Goal: Task Accomplishment & Management: Use online tool/utility

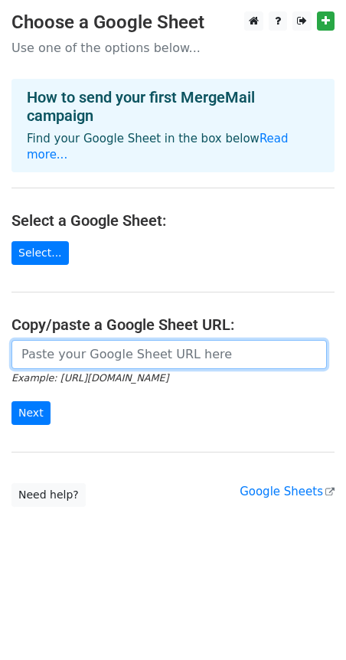
drag, startPoint x: 1, startPoint y: 261, endPoint x: 83, endPoint y: 326, distance: 104.6
click at [214, 340] on input "url" at bounding box center [168, 354] width 315 height 29
paste input "https://docs.google.com/spreadsheets/d/15rI86AUsqTJIk3lqKalWj0_znM6ypSLiAARWJ9-…"
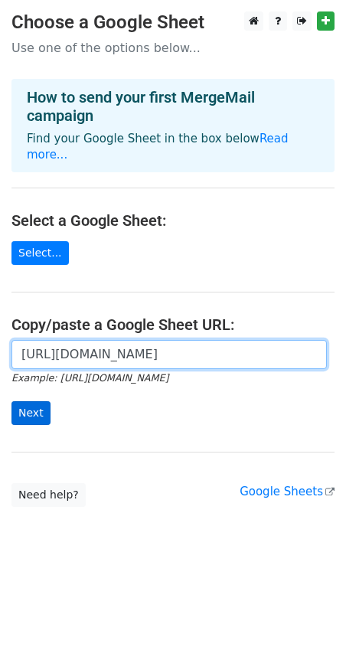
type input "https://docs.google.com/spreadsheets/d/15rI86AUsqTJIk3lqKalWj0_znM6ypSLiAARWJ9-…"
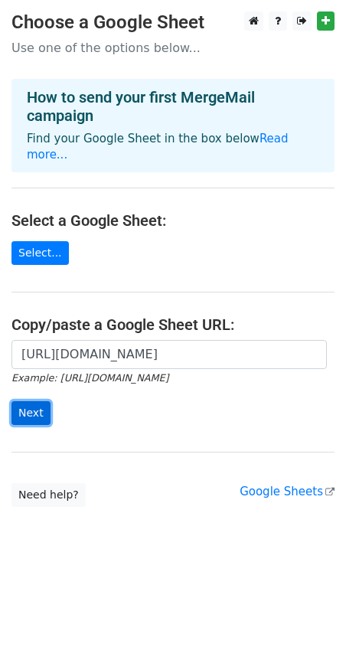
click at [28, 401] on input "Next" at bounding box center [30, 413] width 39 height 24
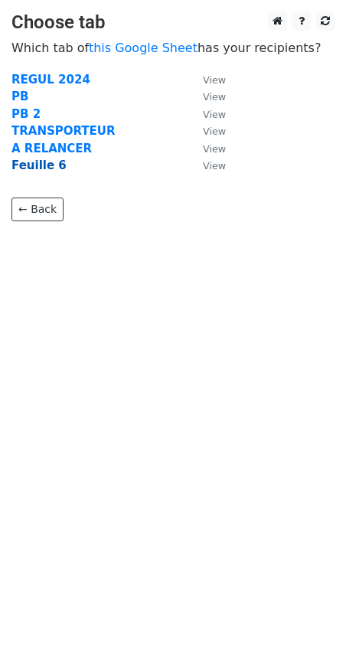
click at [41, 164] on strong "Feuille 6" at bounding box center [38, 165] width 55 height 14
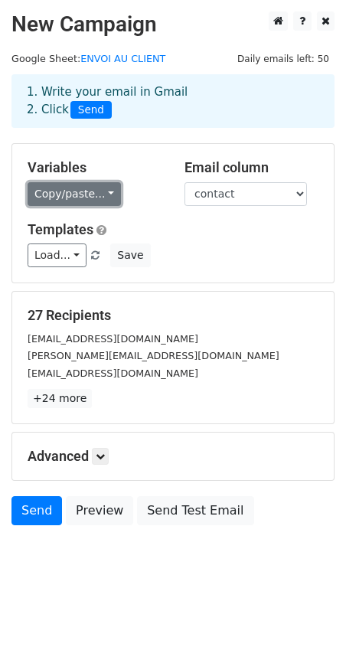
click at [100, 202] on link "Copy/paste..." at bounding box center [74, 194] width 93 height 24
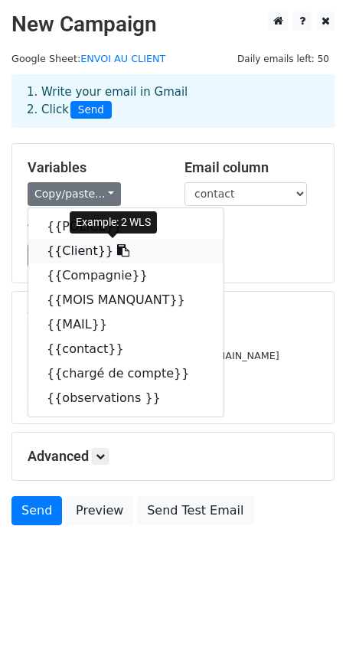
click at [117, 256] on icon at bounding box center [123, 250] width 12 height 12
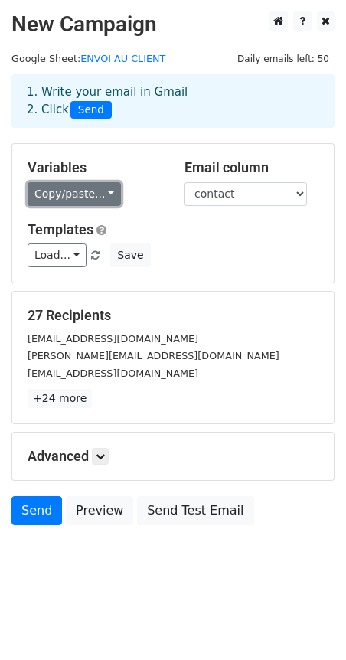
click at [77, 194] on link "Copy/paste..." at bounding box center [74, 194] width 93 height 24
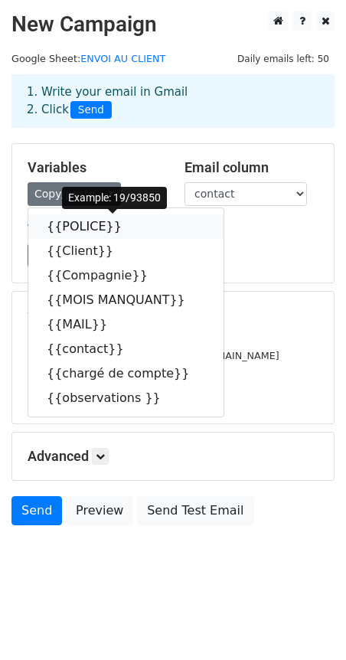
click at [78, 225] on link "{{POLICE}}" at bounding box center [125, 226] width 195 height 24
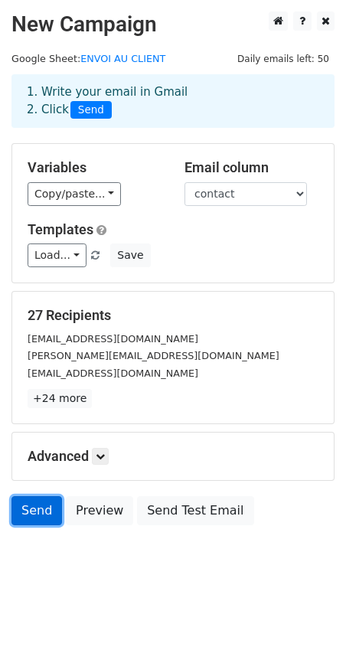
click at [38, 512] on link "Send" at bounding box center [36, 510] width 51 height 29
click at [41, 513] on link "Send" at bounding box center [36, 510] width 51 height 29
click at [21, 518] on link "Send" at bounding box center [36, 510] width 51 height 29
click at [303, 631] on html "New Campaign Daily emails left: 50 Google Sheet: ENVOI AU CLIENT 1. Write your …" at bounding box center [173, 330] width 346 height 660
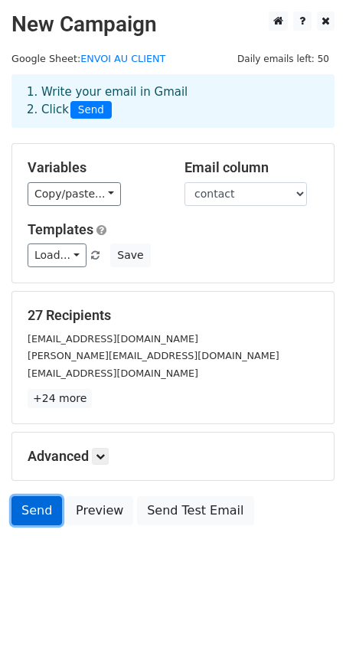
click at [41, 507] on link "Send" at bounding box center [36, 510] width 51 height 29
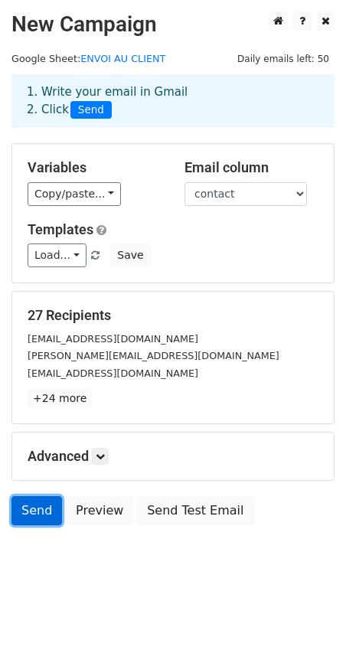
click at [41, 507] on link "Send" at bounding box center [36, 510] width 51 height 29
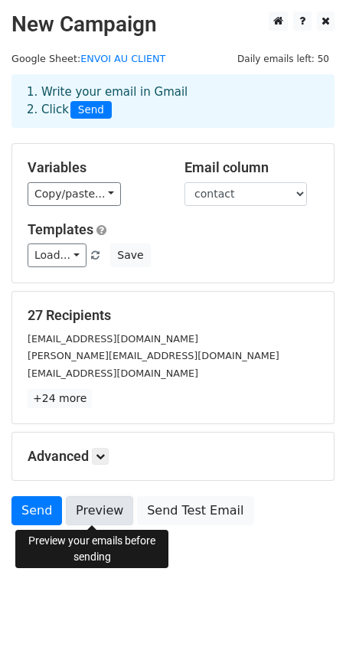
click at [103, 501] on link "Preview" at bounding box center [99, 510] width 67 height 29
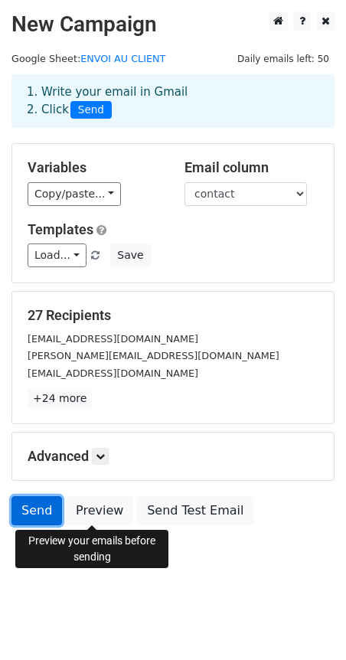
click at [22, 506] on link "Send" at bounding box center [36, 510] width 51 height 29
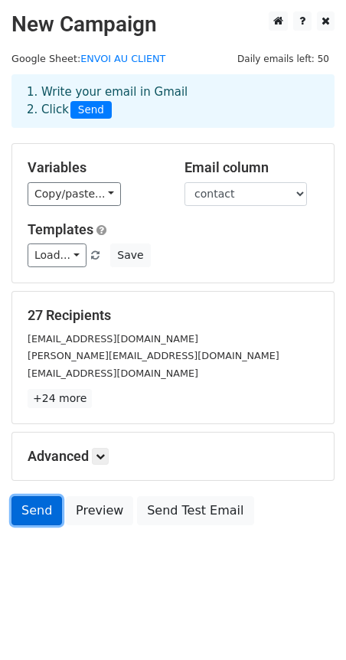
click at [50, 517] on link "Send" at bounding box center [36, 510] width 51 height 29
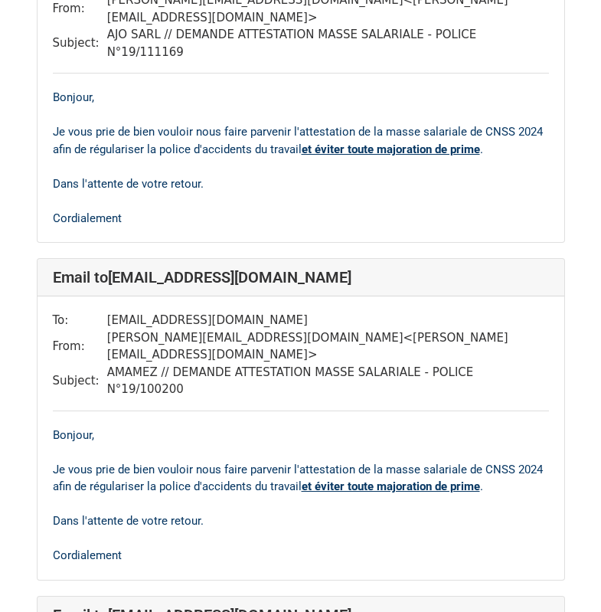
scroll to position [1225, 0]
